Goal: Task Accomplishment & Management: Manage account settings

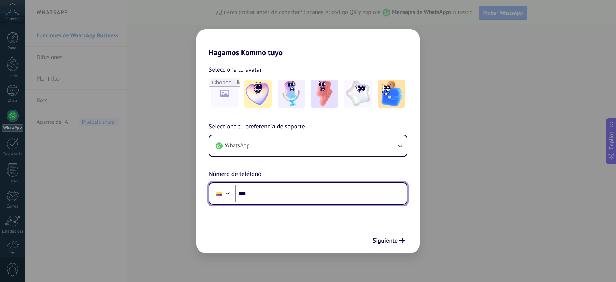
click at [278, 191] on input "***" at bounding box center [321, 194] width 172 height 18
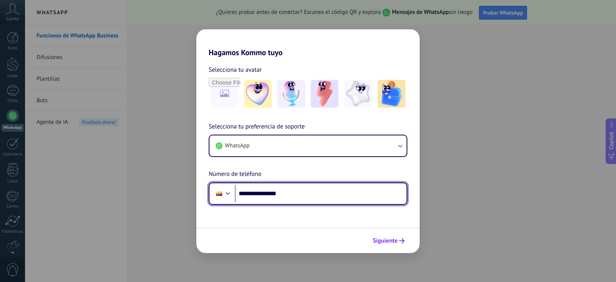
type input "**********"
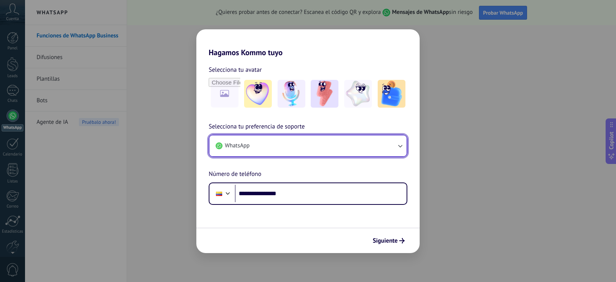
click at [393, 146] on button "WhatsApp" at bounding box center [308, 145] width 197 height 21
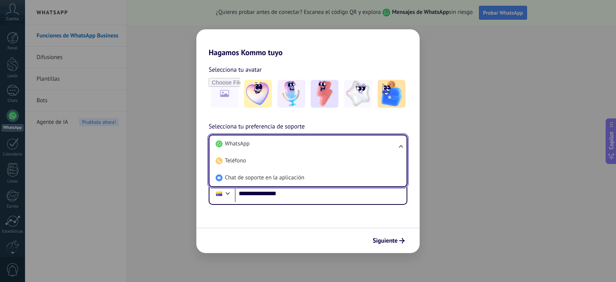
click at [393, 146] on li "WhatsApp" at bounding box center [307, 143] width 188 height 17
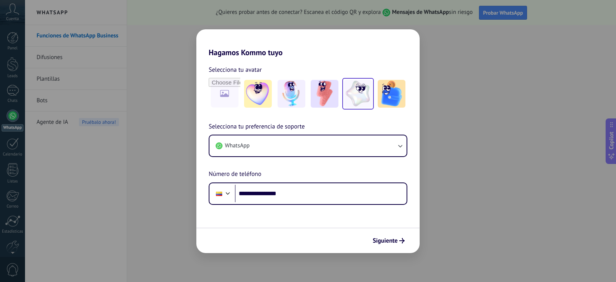
click at [367, 96] on img at bounding box center [358, 94] width 28 height 28
click at [393, 242] on span "Siguiente" at bounding box center [385, 240] width 25 height 5
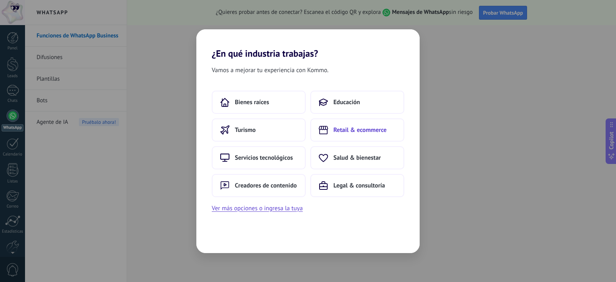
click at [364, 128] on span "Retail & ecommerce" at bounding box center [360, 130] width 53 height 8
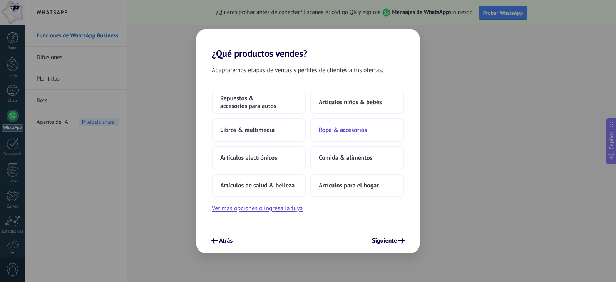
click at [329, 130] on span "Ropa & accesorios" at bounding box center [343, 130] width 48 height 8
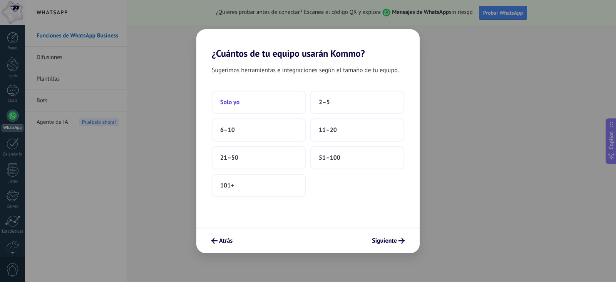
click at [265, 108] on button "Solo yo" at bounding box center [259, 102] width 94 height 23
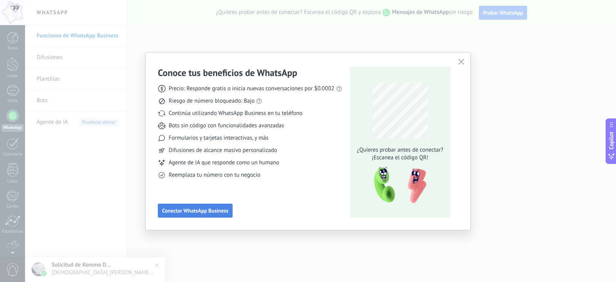
click at [205, 207] on button "Conectar WhatsApp Business" at bounding box center [195, 210] width 75 height 14
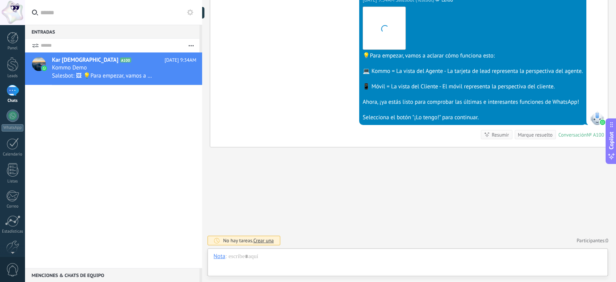
scroll to position [12, 0]
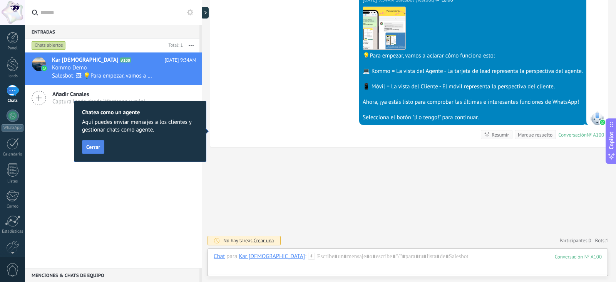
click at [96, 145] on span "Cerrar" at bounding box center [93, 146] width 14 height 5
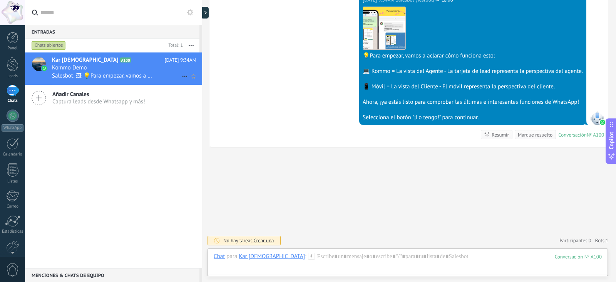
click at [123, 67] on div "Kommo Demo" at bounding box center [124, 68] width 144 height 8
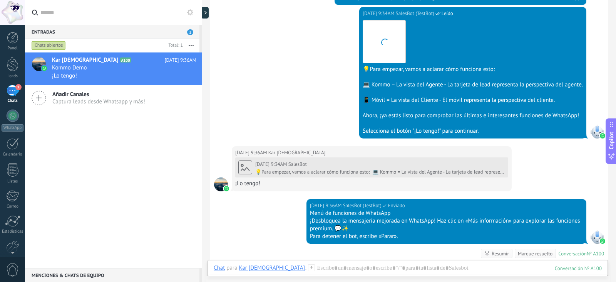
scroll to position [284, 0]
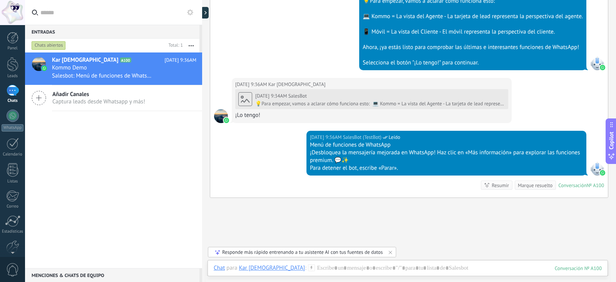
click at [275, 16] on div "[DATE] 9:34AM SalesBot (TestBot) Leído Descargar 💡Para empezar, vamos a aclarar…" at bounding box center [409, 8] width 398 height 139
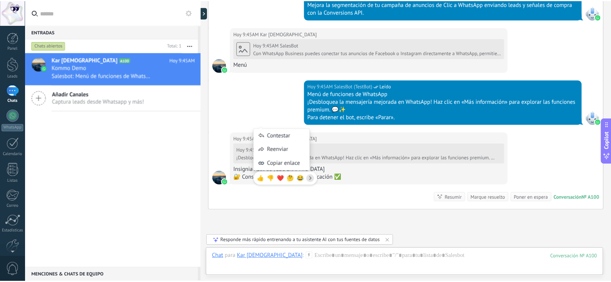
scroll to position [2151, 0]
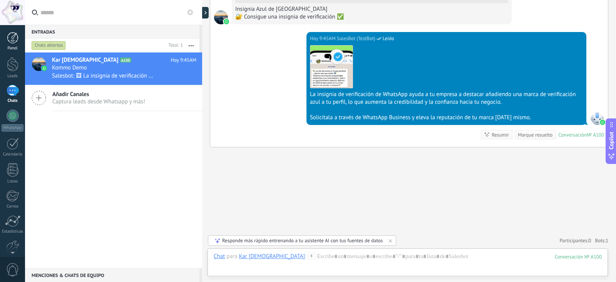
click at [10, 33] on div at bounding box center [13, 38] width 12 height 12
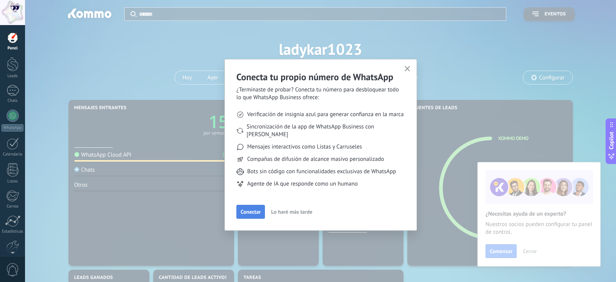
click at [241, 209] on span "Conectar" at bounding box center [251, 211] width 20 height 5
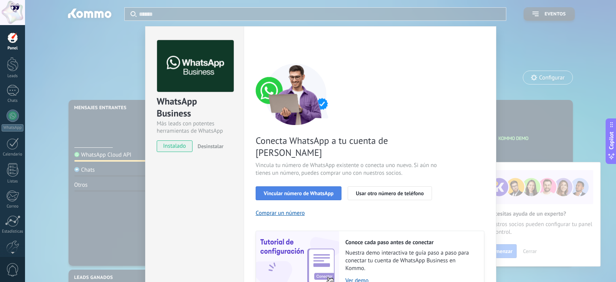
click at [297, 187] on button "Vincular número de WhatsApp" at bounding box center [299, 193] width 86 height 14
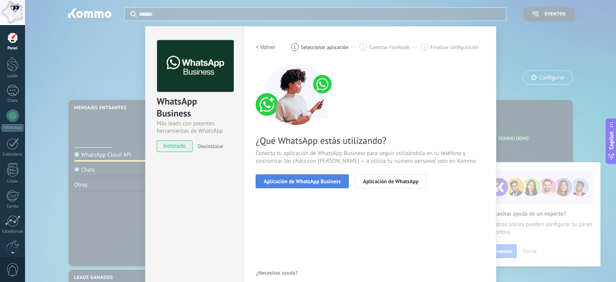
click at [299, 183] on span "Aplicación de WhatsApp Business" at bounding box center [302, 180] width 77 height 5
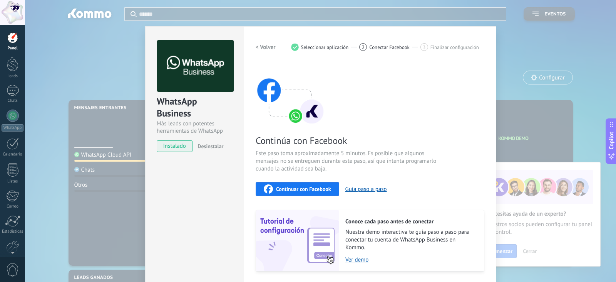
click at [304, 191] on span "Continuar con Facebook" at bounding box center [303, 188] width 55 height 5
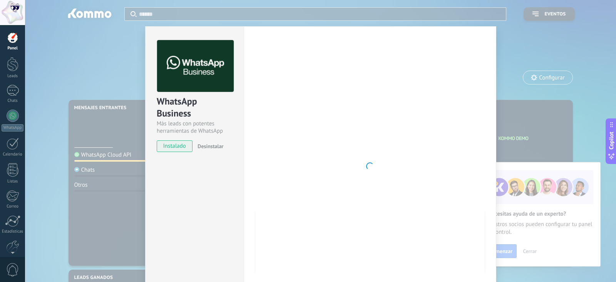
click at [165, 148] on span "instalado" at bounding box center [174, 146] width 35 height 12
click at [198, 149] on span "Desinstalar" at bounding box center [211, 146] width 26 height 7
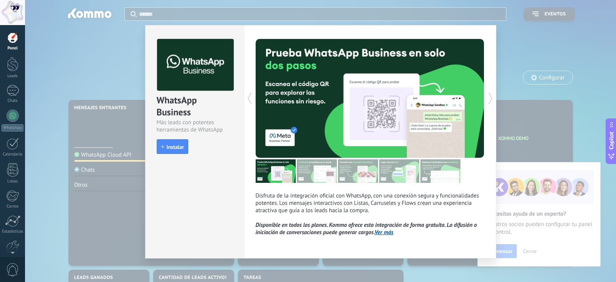
click at [546, 32] on div "WhatsApp Business Más leads con potentes herramientas de WhatsApp install Insta…" at bounding box center [320, 141] width 591 height 282
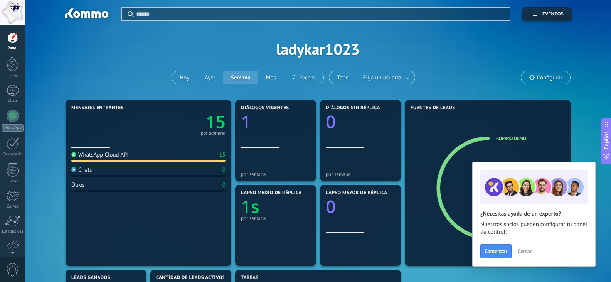
click at [9, 8] on div at bounding box center [12, 12] width 25 height 25
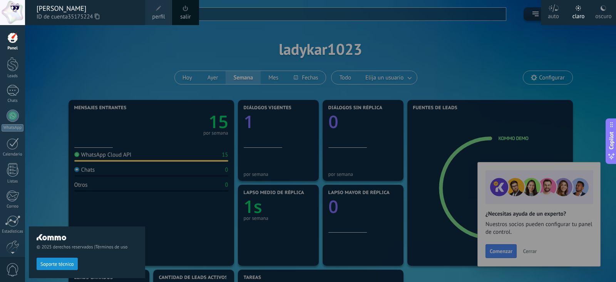
click at [184, 14] on link "salir" at bounding box center [185, 17] width 10 height 8
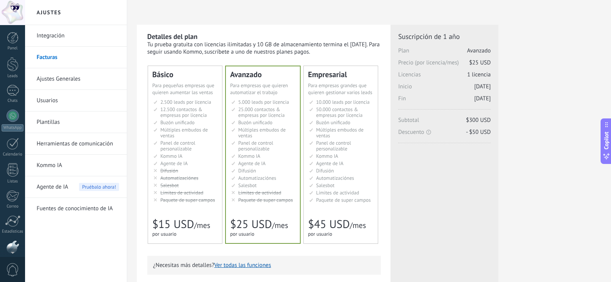
scroll to position [39, 0]
click at [8, 10] on div at bounding box center [12, 12] width 25 height 25
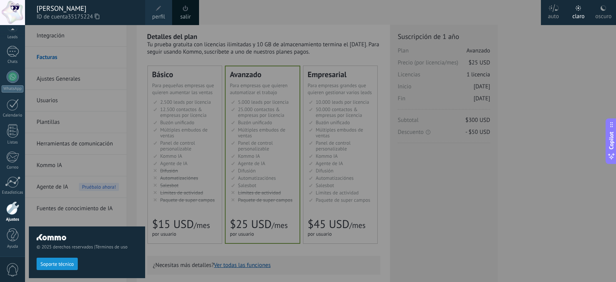
click at [197, 15] on div "salir" at bounding box center [185, 12] width 27 height 25
